Goal: Information Seeking & Learning: Learn about a topic

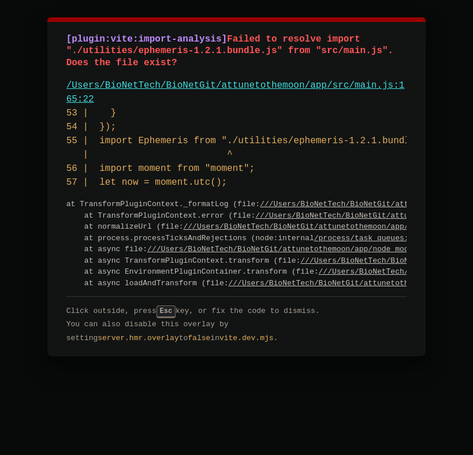
drag, startPoint x: 278, startPoint y: 53, endPoint x: 84, endPoint y: 48, distance: 194.7
click at [84, 48] on span "Failed to resolve import "./utilities/ephemeris-1.2.1.bundle.js" from "src/main…" at bounding box center [232, 51] width 333 height 35
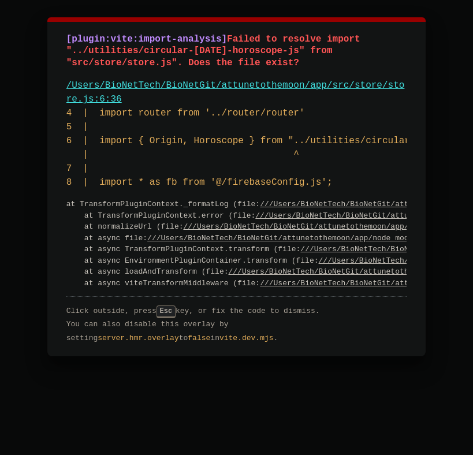
click at [274, 133] on pre "4 | import router from '../router/router' 5 | 6 | import { Origin, Horoscope } …" at bounding box center [236, 147] width 341 height 83
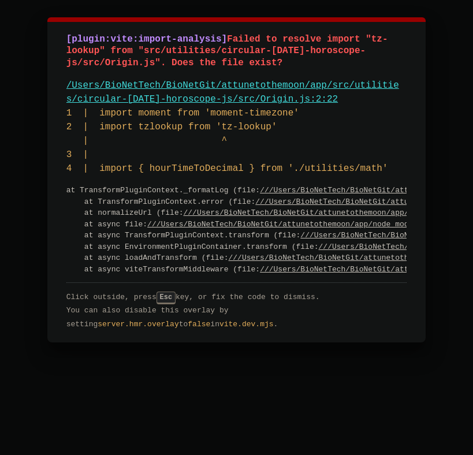
click at [153, 125] on pre "1 | import moment from 'moment-timezone' 2 | import tzlookup from 'tz-lookup' |…" at bounding box center [236, 140] width 341 height 69
drag, startPoint x: 278, startPoint y: 125, endPoint x: 96, endPoint y: 128, distance: 182.0
click at [96, 128] on pre "1 | import moment from 'moment-timezone' 2 | import tzlookup from 'tz-lookup' |…" at bounding box center [236, 140] width 341 height 69
click at [151, 121] on pre "1 | import moment from 'moment-timezone' 2 | import tzlookup from 'tz-lookup' |…" at bounding box center [236, 140] width 341 height 69
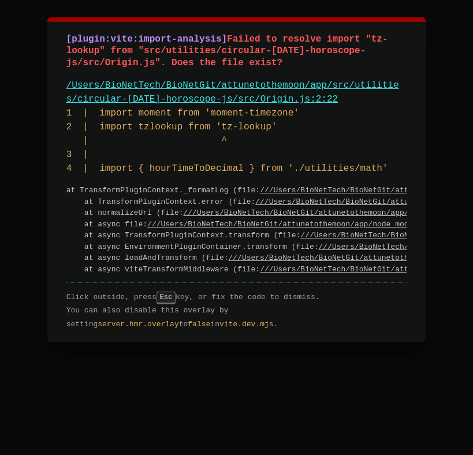
click at [151, 121] on pre "1 | import moment from 'moment-timezone' 2 | import tzlookup from 'tz-lookup' |…" at bounding box center [236, 140] width 341 height 69
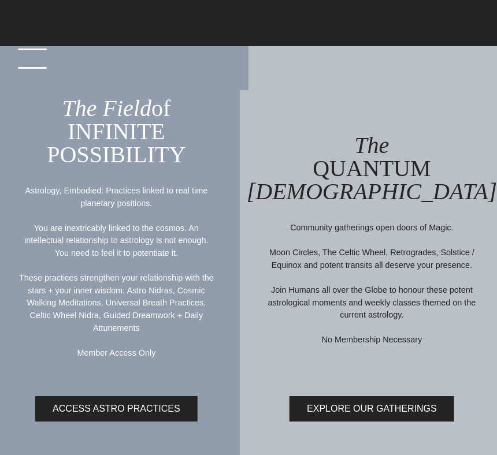
click at [32, 35] on link "menu" at bounding box center [29, 23] width 58 height 23
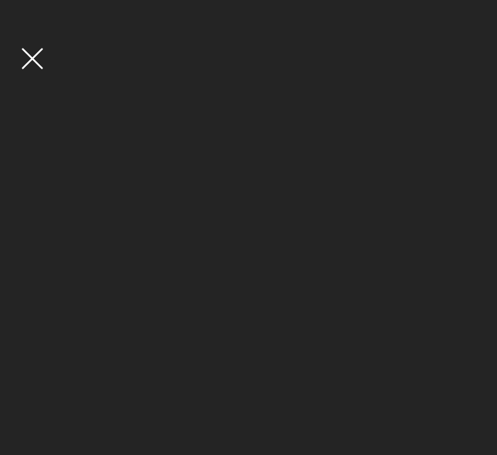
click at [30, 45] on div "main navigation" at bounding box center [248, 227] width 497 height 455
click at [30, 35] on link "menu" at bounding box center [29, 23] width 58 height 23
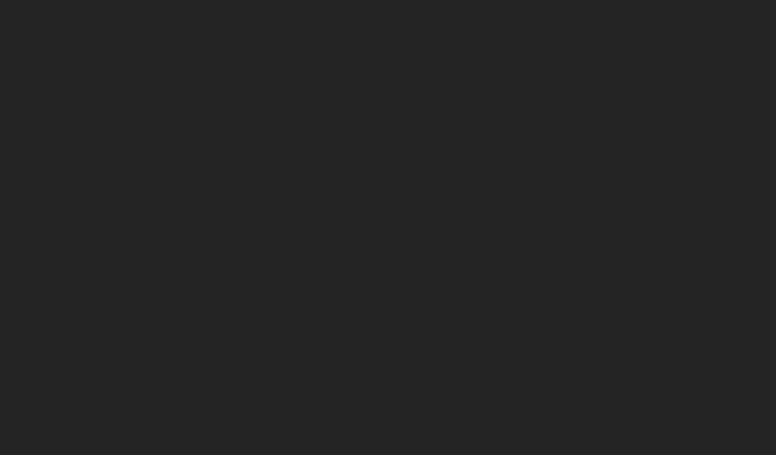
click at [307, 157] on div "main navigation" at bounding box center [388, 227] width 776 height 455
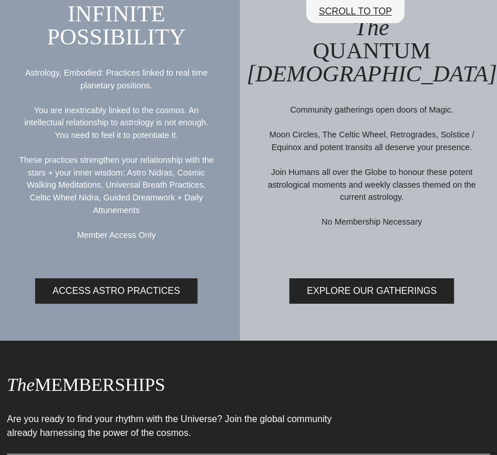
scroll to position [150, 0]
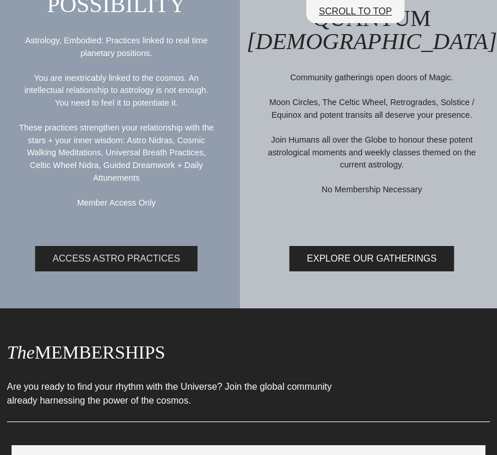
click at [113, 257] on link "ACCESS ASTRO PRACTICES" at bounding box center [116, 258] width 162 height 25
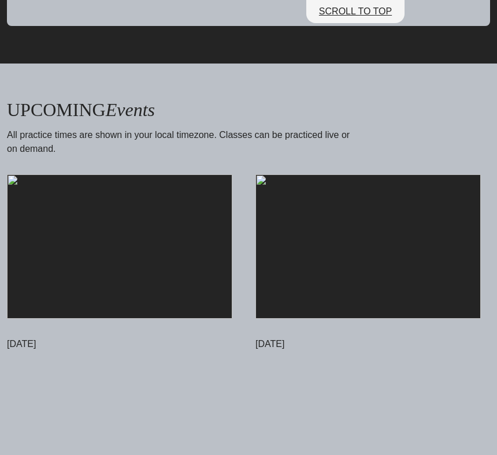
scroll to position [3908, 0]
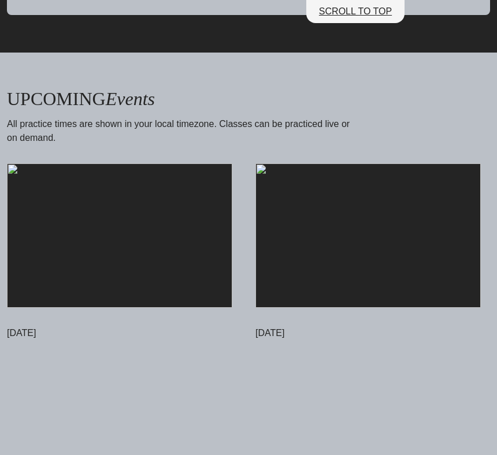
click at [72, 276] on img at bounding box center [119, 235] width 225 height 144
click at [129, 261] on img at bounding box center [119, 235] width 225 height 144
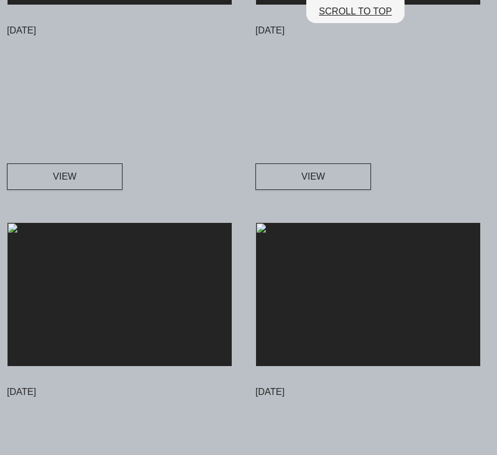
scroll to position [4399, 0]
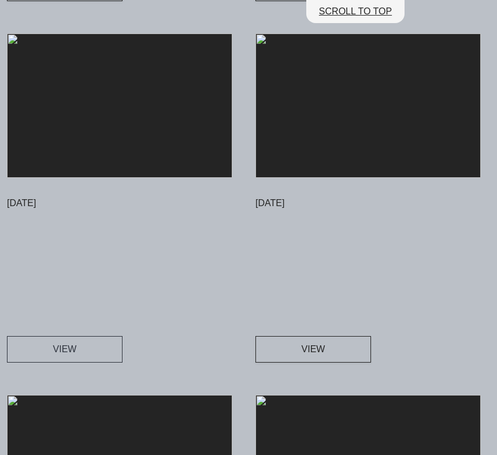
click at [72, 356] on span "VIEW" at bounding box center [65, 350] width 24 height 14
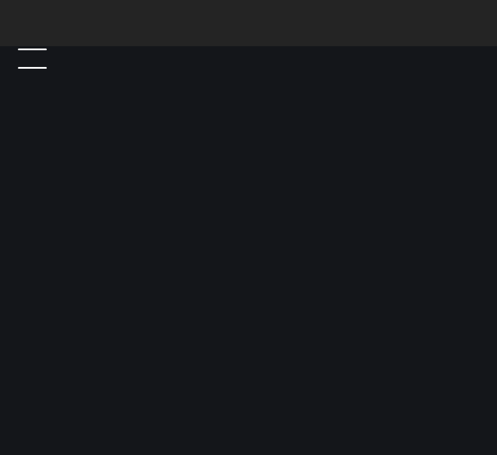
click at [41, 35] on link "menu" at bounding box center [29, 23] width 58 height 23
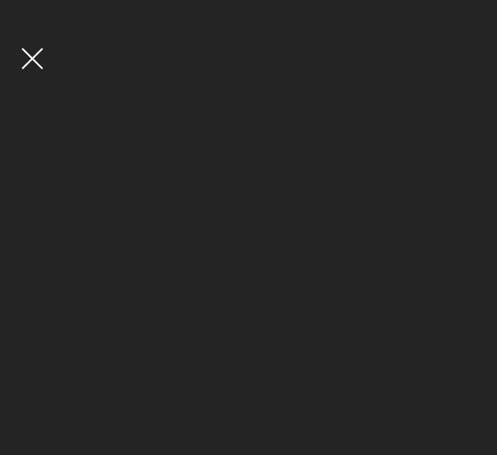
click at [37, 66] on div "main navigation" at bounding box center [248, 227] width 497 height 455
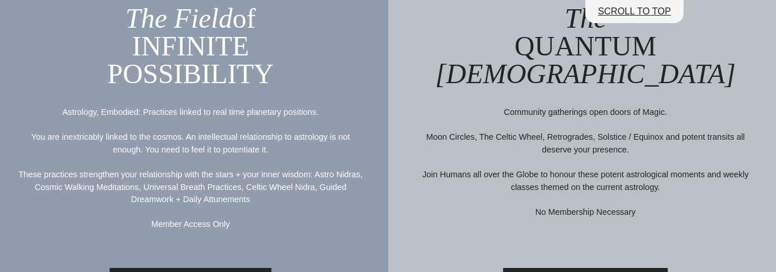
scroll to position [105, 0]
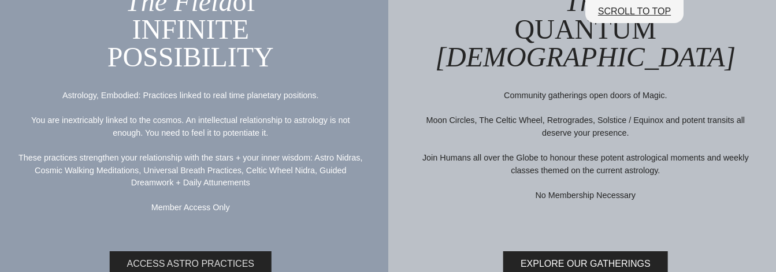
click at [223, 257] on link "ACCESS ASTRO PRACTICES" at bounding box center [191, 263] width 162 height 25
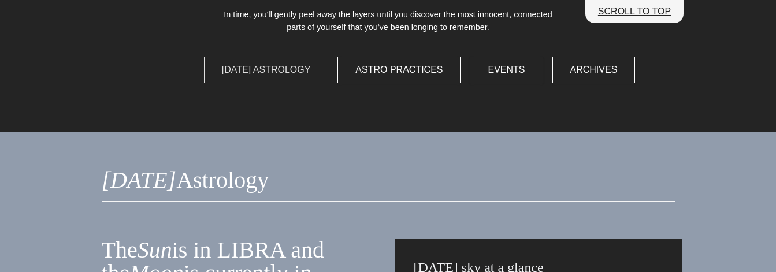
click at [288, 66] on span "Today's Astrology" at bounding box center [266, 70] width 89 height 14
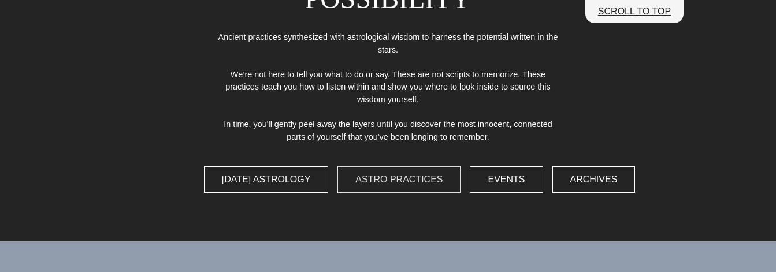
click at [410, 187] on span "Astro Practices" at bounding box center [398, 180] width 87 height 14
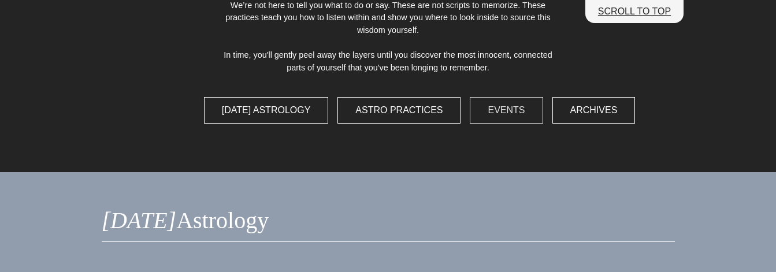
click at [514, 115] on span "Events" at bounding box center [506, 110] width 37 height 14
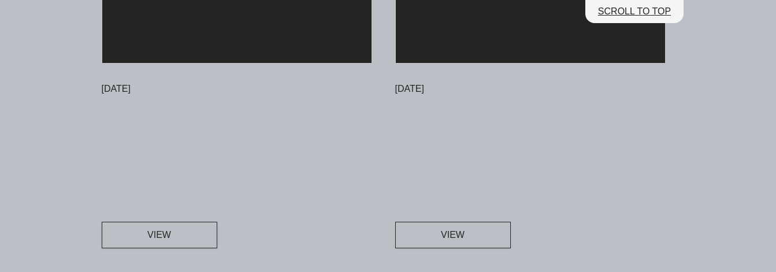
scroll to position [12906, 0]
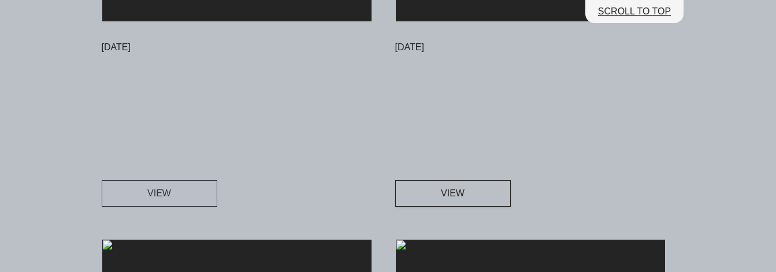
click at [161, 193] on span "VIEW" at bounding box center [159, 194] width 24 height 14
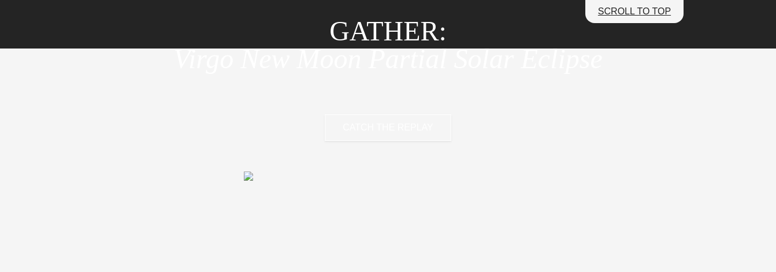
scroll to position [138, 0]
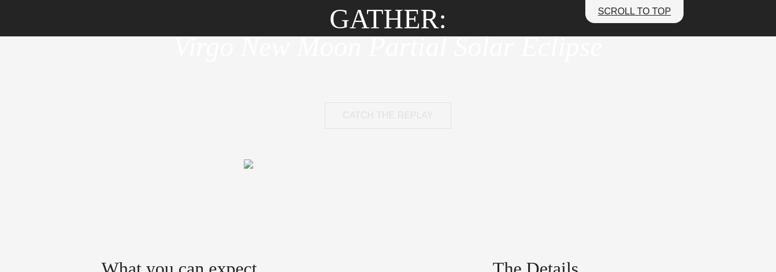
click at [392, 118] on span "CATCH THE REPLAY" at bounding box center [388, 116] width 90 height 14
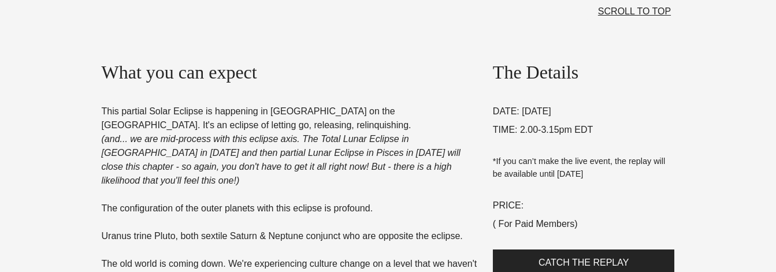
scroll to position [650, 0]
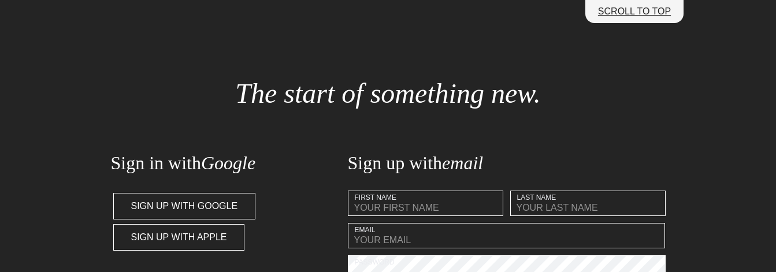
scroll to position [146, 0]
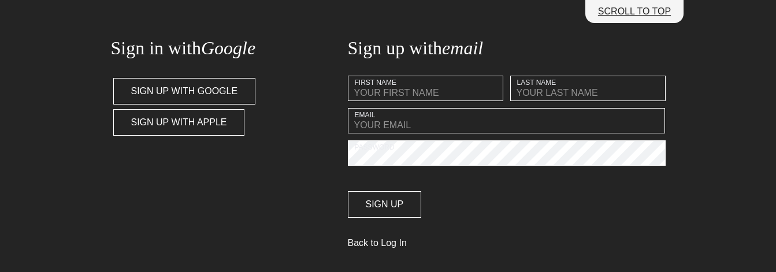
click at [449, 88] on input "text" at bounding box center [425, 88] width 155 height 25
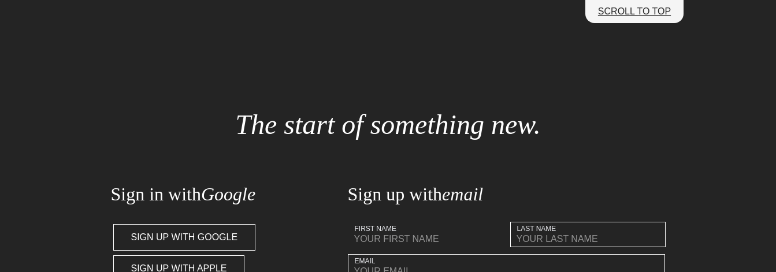
scroll to position [213, 0]
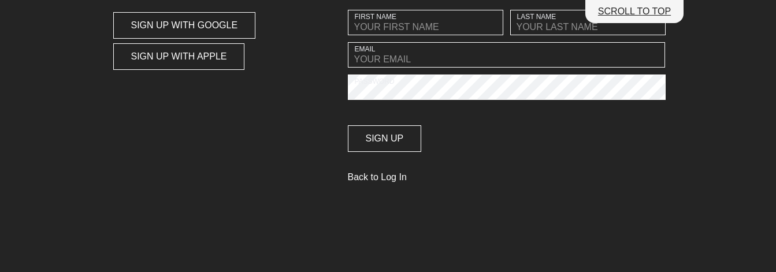
click at [386, 183] on div "Sign up with email First Name Last Name Email Password Sign up Back to Log In" at bounding box center [507, 71] width 332 height 248
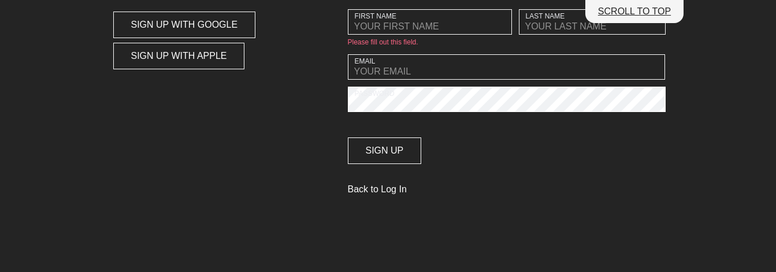
click at [371, 193] on link "Back to Log In" at bounding box center [507, 192] width 318 height 18
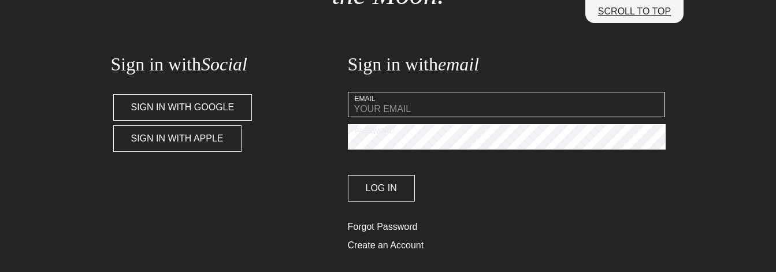
scroll to position [162, 0]
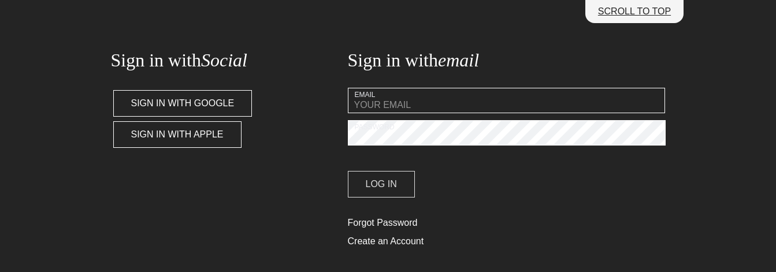
click at [392, 177] on span "Log In" at bounding box center [381, 184] width 31 height 14
type input "marcotundo@gmail.com"
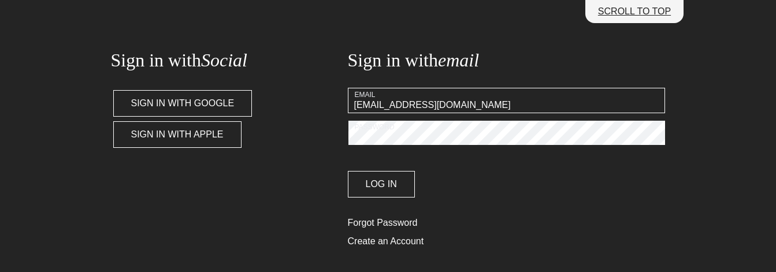
click at [348, 171] on button "Log In" at bounding box center [381, 184] width 67 height 27
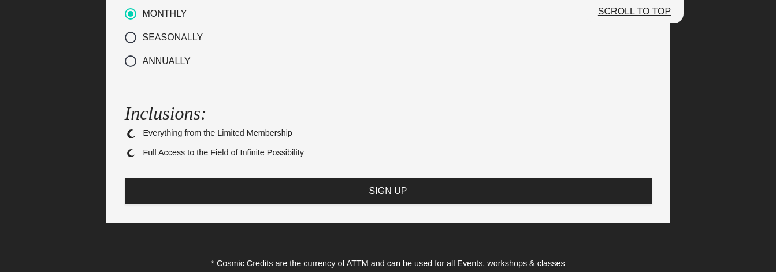
scroll to position [944, 0]
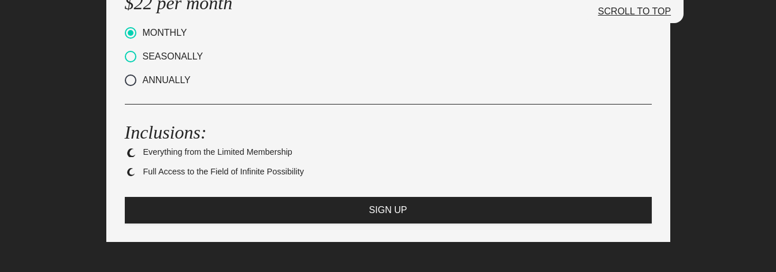
click at [159, 58] on span "SEASONALLY" at bounding box center [169, 57] width 67 height 14
click at [132, 58] on input "SEASONALLY" at bounding box center [129, 57] width 8 height 8
radio input "true"
click at [154, 40] on span "MONTHLY" at bounding box center [161, 33] width 51 height 14
click at [132, 37] on input "MONTHLY" at bounding box center [129, 33] width 8 height 8
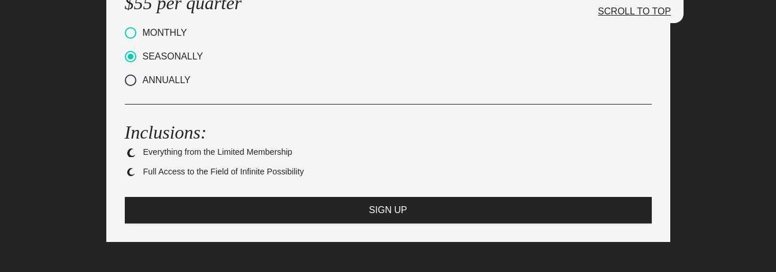
radio input "true"
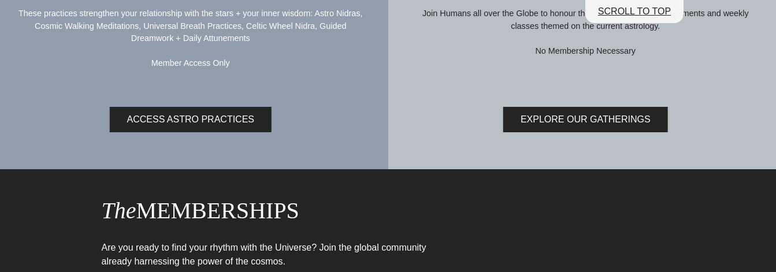
scroll to position [245, 0]
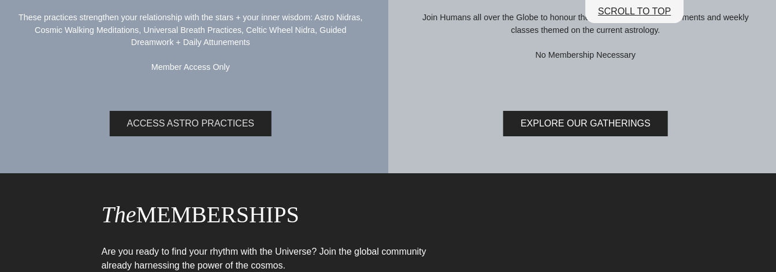
click at [207, 125] on link "ACCESS ASTRO PRACTICES" at bounding box center [191, 123] width 162 height 25
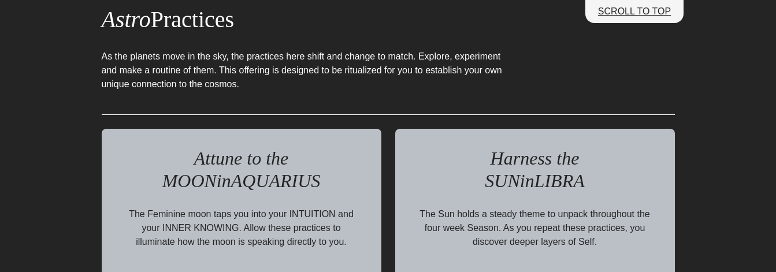
scroll to position [1056, 0]
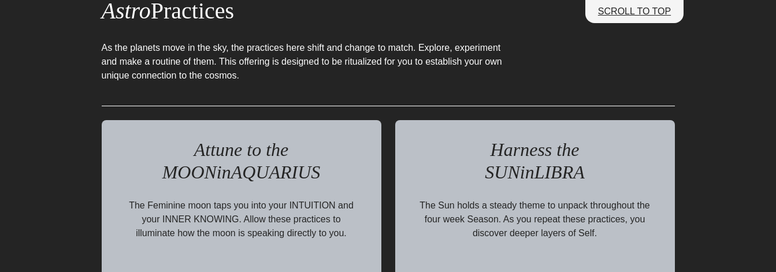
drag, startPoint x: 329, startPoint y: 176, endPoint x: 154, endPoint y: 152, distance: 176.5
click at [154, 152] on p "Attune to the MOON in AQUARIUS" at bounding box center [241, 166] width 243 height 55
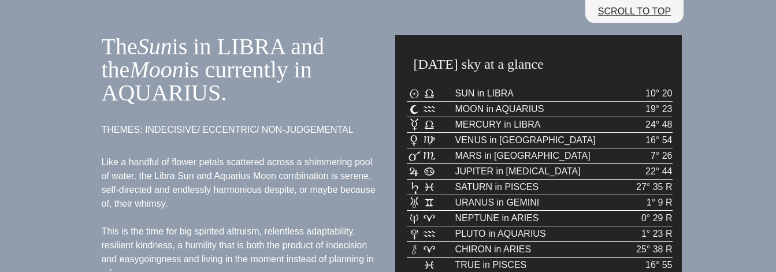
scroll to position [233, 0]
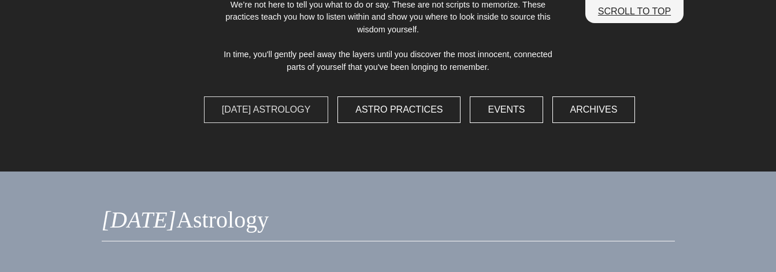
click at [248, 116] on span "Today's Astrology" at bounding box center [266, 110] width 89 height 14
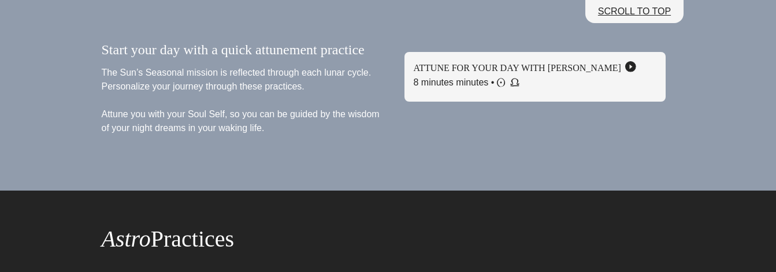
scroll to position [808, 0]
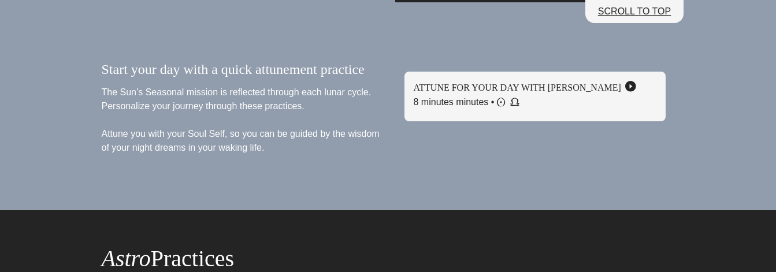
click at [630, 87] on icon at bounding box center [630, 86] width 3 height 5
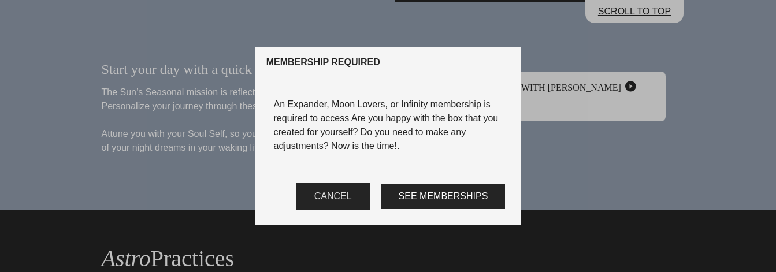
click at [345, 195] on span "Cancel" at bounding box center [333, 196] width 38 height 14
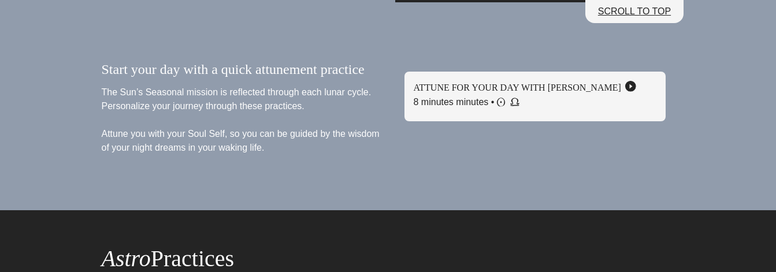
click at [634, 87] on icon at bounding box center [630, 86] width 10 height 10
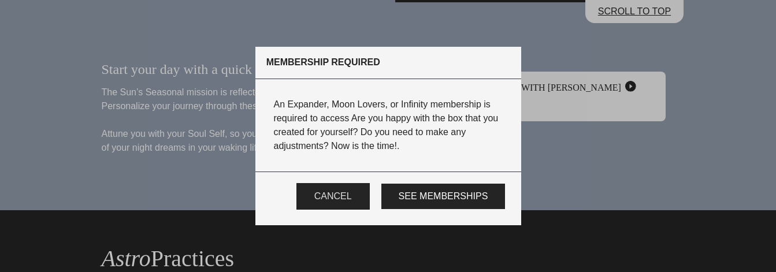
click at [352, 200] on span "Cancel" at bounding box center [333, 196] width 38 height 14
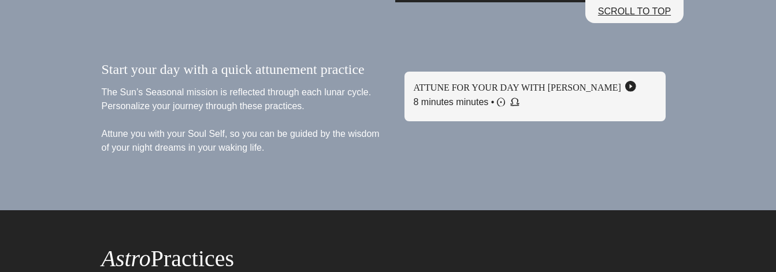
click at [634, 89] on icon at bounding box center [630, 86] width 10 height 10
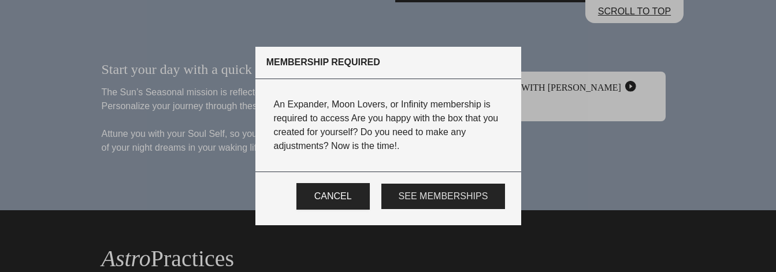
click at [448, 200] on span "See Memberships" at bounding box center [444, 196] width 90 height 14
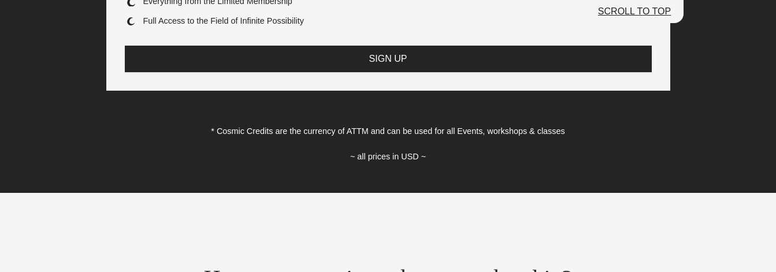
scroll to position [683, 0]
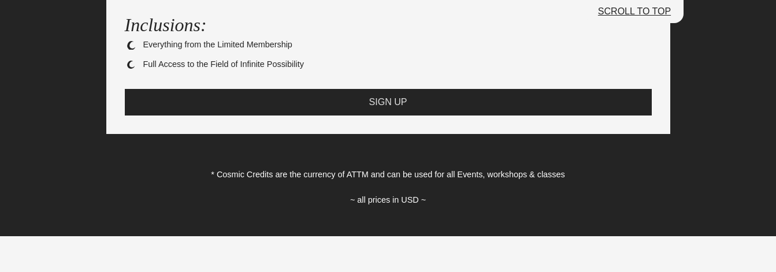
click at [393, 102] on span "SIGN UP" at bounding box center [388, 102] width 38 height 14
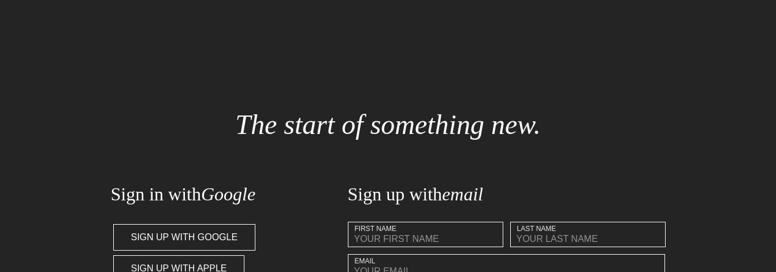
scroll to position [213, 0]
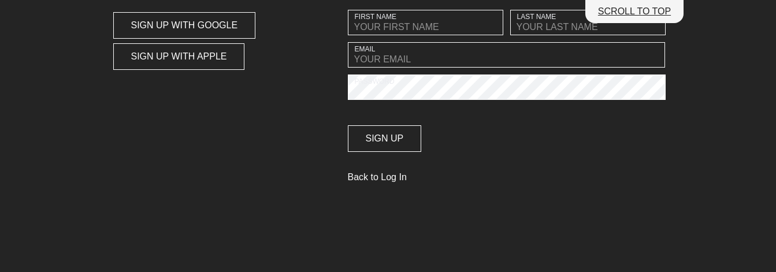
click at [373, 180] on link "Back to Log In" at bounding box center [507, 179] width 318 height 18
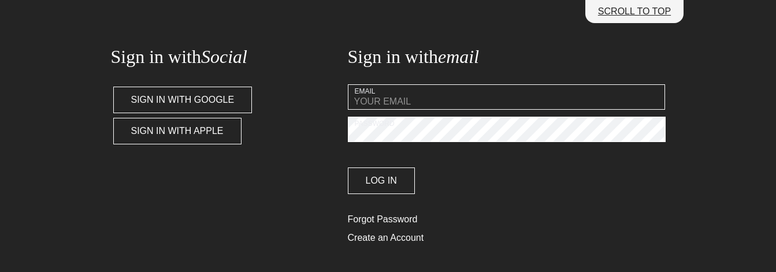
scroll to position [199, 0]
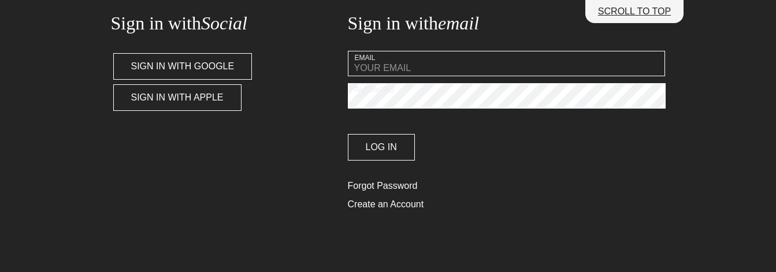
click at [421, 51] on input "email" at bounding box center [507, 63] width 318 height 25
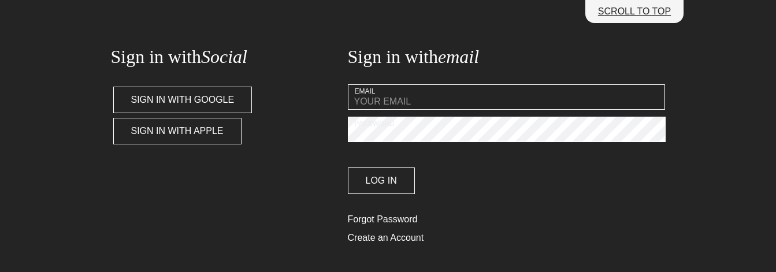
scroll to position [161, 0]
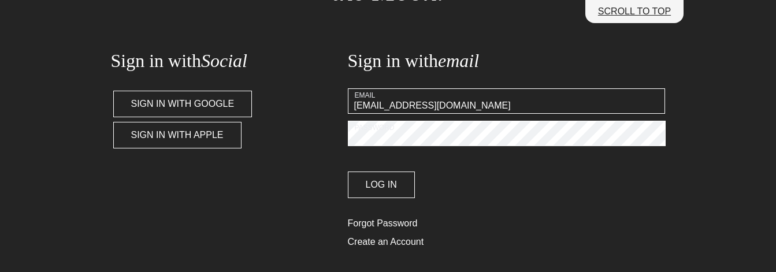
type input "marcotundo@gmail.com"
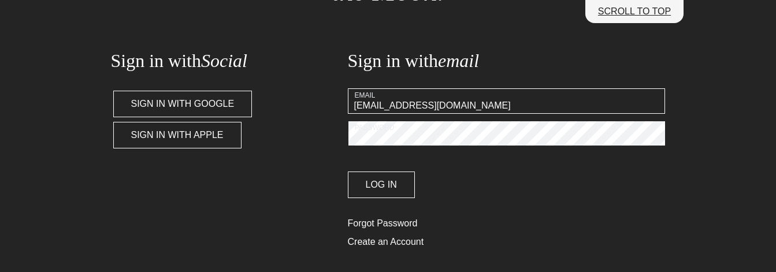
click at [348, 172] on button "Log In" at bounding box center [381, 185] width 67 height 27
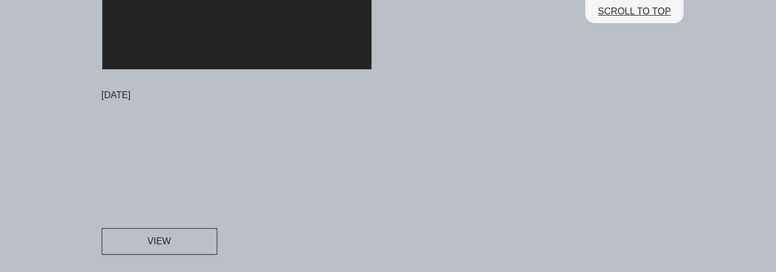
scroll to position [13966, 0]
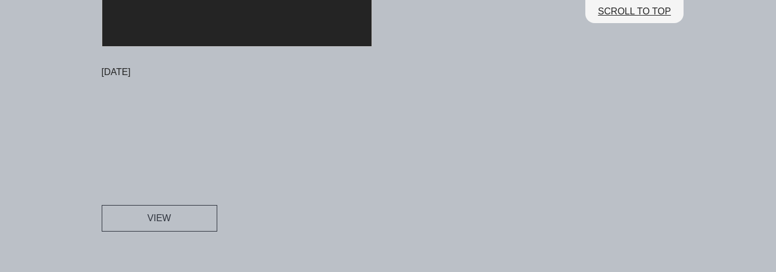
click at [184, 221] on button "VIEW" at bounding box center [160, 218] width 116 height 27
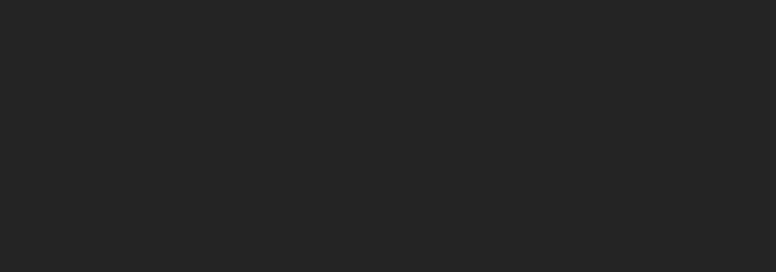
click at [259, 217] on div "main navigation" at bounding box center [388, 136] width 776 height 272
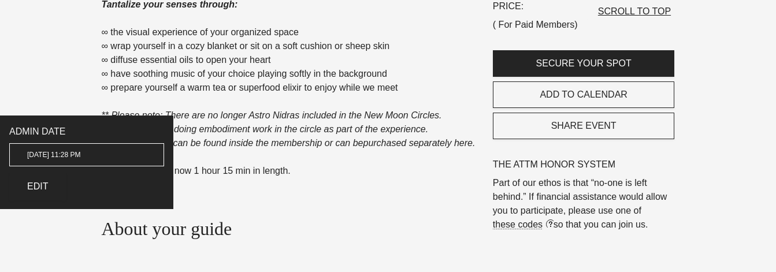
scroll to position [578, 0]
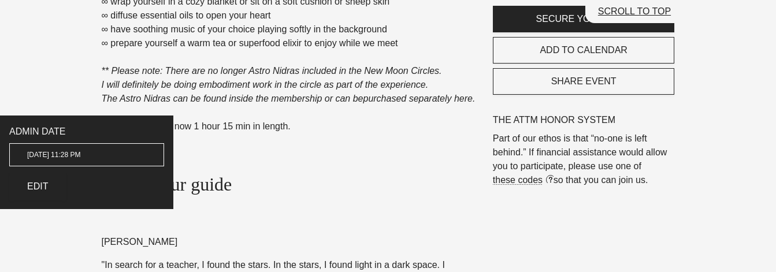
click at [82, 152] on input "[DATE] 11:28 PM" at bounding box center [86, 154] width 155 height 23
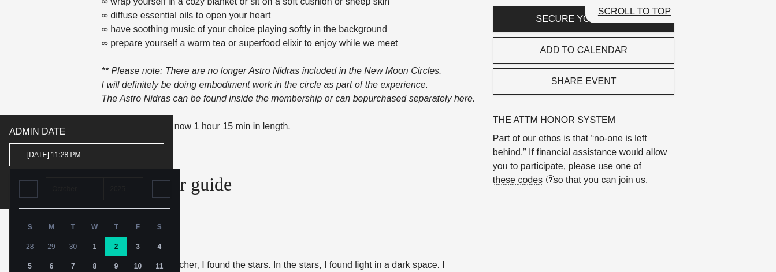
click at [82, 152] on input "[DATE] 11:28 PM" at bounding box center [86, 154] width 155 height 23
click at [93, 133] on label "ADMIN DATE" at bounding box center [86, 132] width 155 height 14
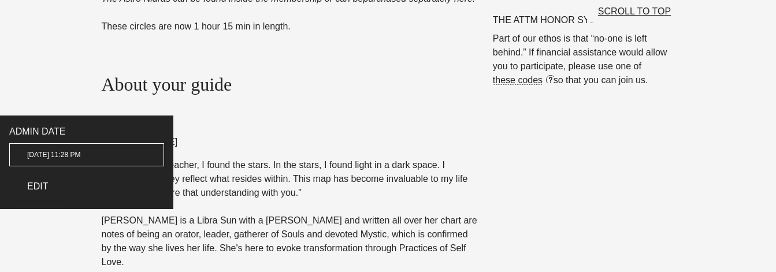
scroll to position [691, 0]
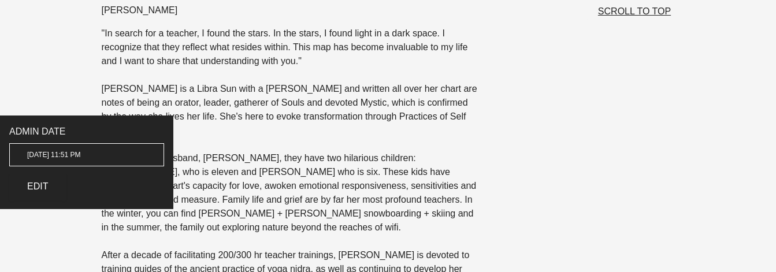
scroll to position [831, 0]
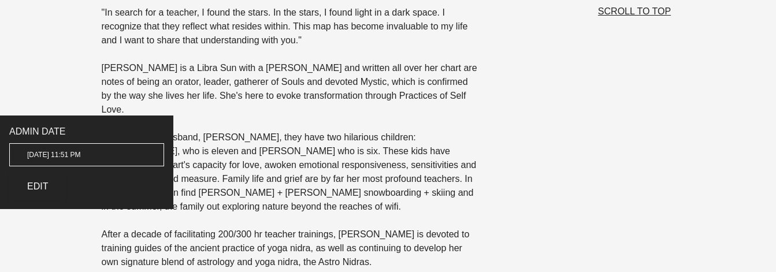
click at [625, 9] on p "SCROLL TO TOP" at bounding box center [634, 12] width 73 height 14
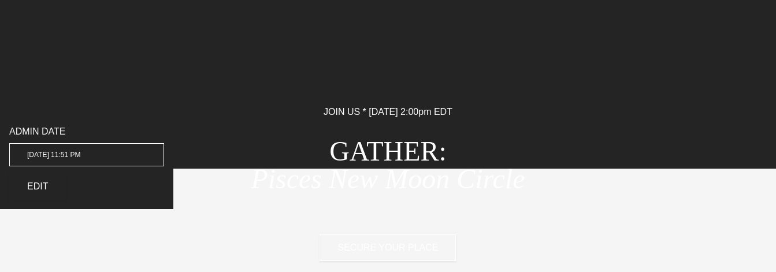
scroll to position [0, 0]
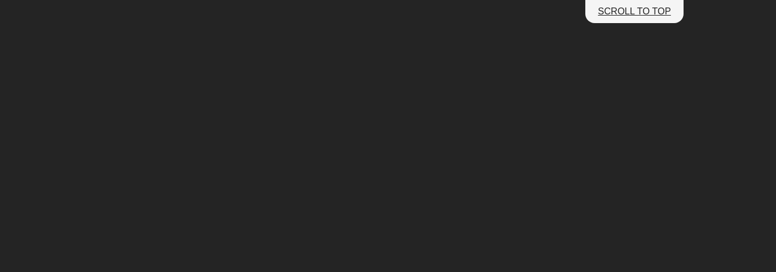
scroll to position [268, 0]
